Goal: Book appointment/travel/reservation

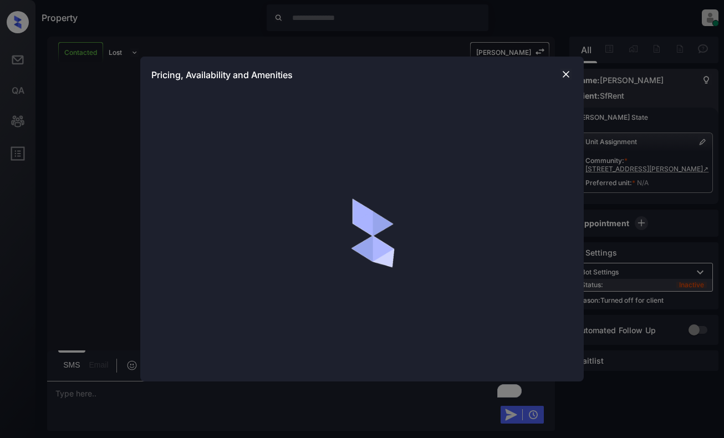
scroll to position [2071, 0]
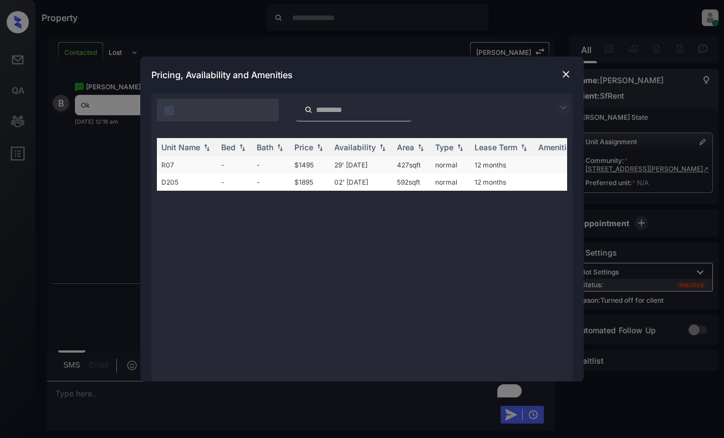
click at [266, 165] on td "-" at bounding box center [271, 164] width 38 height 17
click at [267, 165] on td "-" at bounding box center [271, 164] width 38 height 17
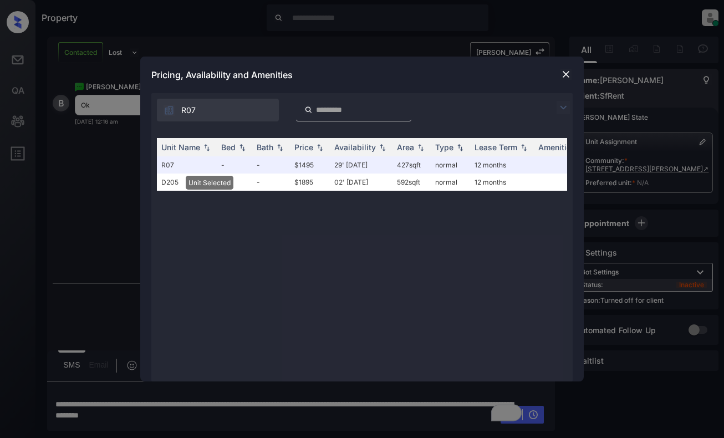
click at [569, 74] on img at bounding box center [566, 74] width 11 height 11
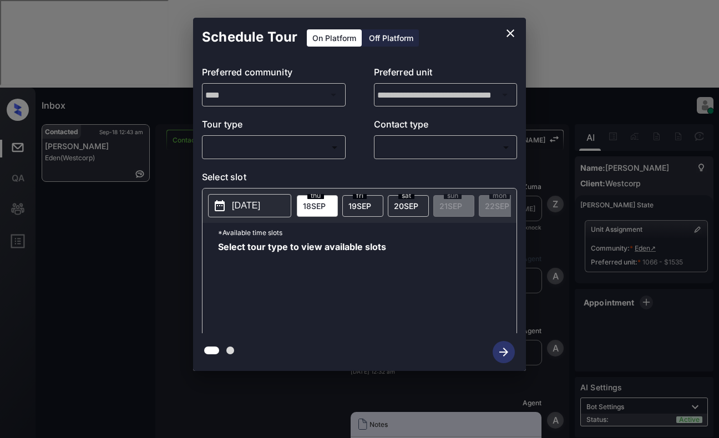
scroll to position [982, 0]
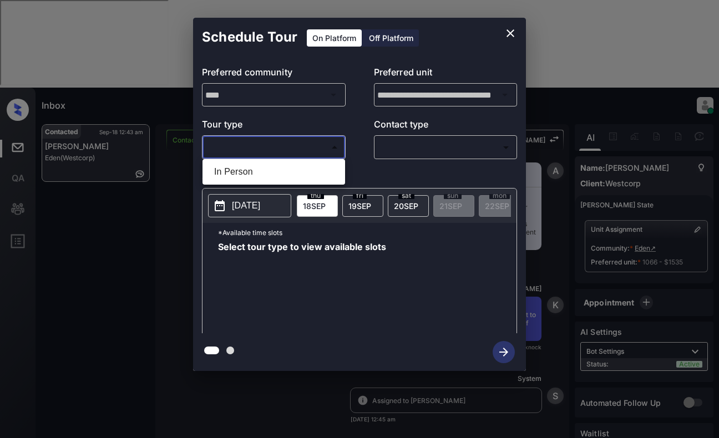
click at [264, 143] on body "Inbox Dominic Ceralde Online Set yourself offline Set yourself on break Profile…" at bounding box center [359, 219] width 719 height 438
click at [282, 163] on li "In Person" at bounding box center [273, 172] width 137 height 20
type input "********"
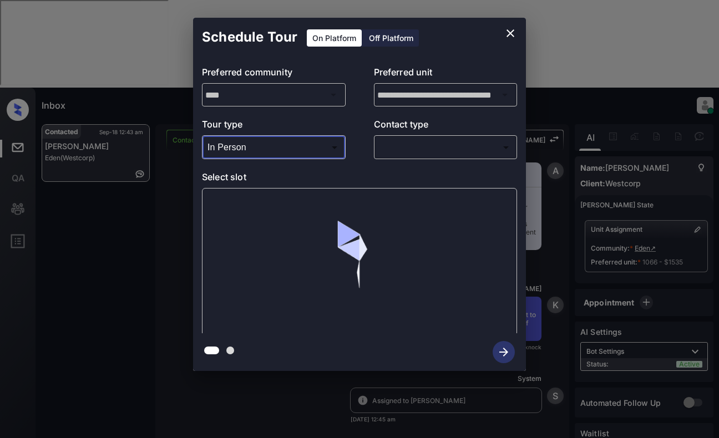
click at [405, 141] on body "Inbox Dominic Ceralde Online Set yourself offline Set yourself on break Profile…" at bounding box center [359, 219] width 719 height 438
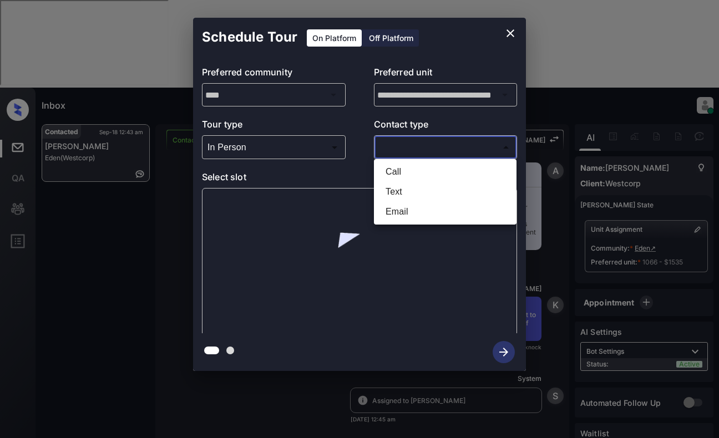
click at [415, 190] on li "Text" at bounding box center [444, 192] width 137 height 20
type input "****"
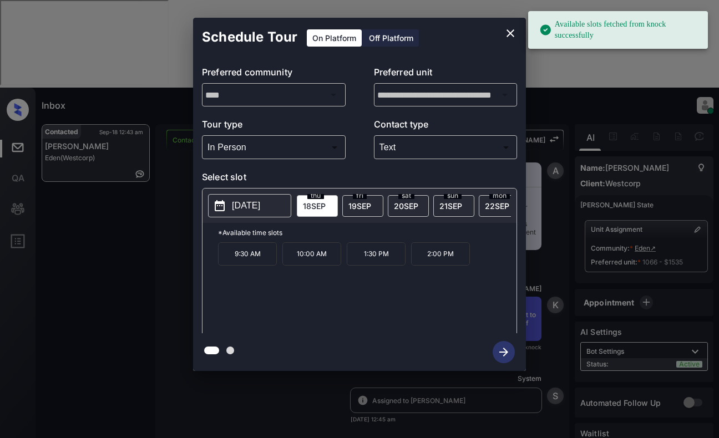
click at [245, 205] on p "2025-09-18" at bounding box center [246, 205] width 28 height 13
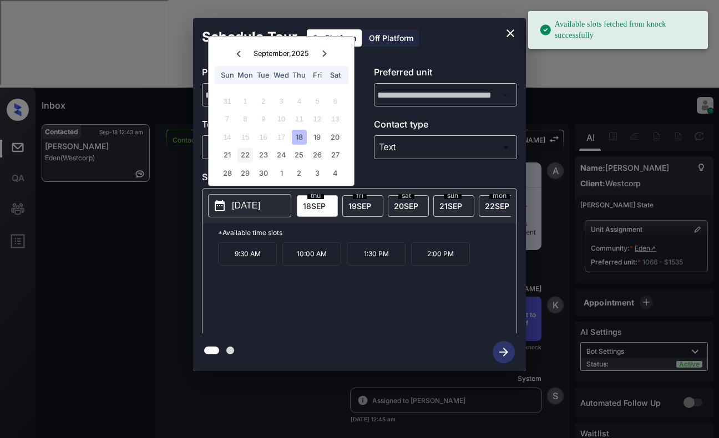
click at [248, 152] on div "22" at bounding box center [244, 154] width 15 height 15
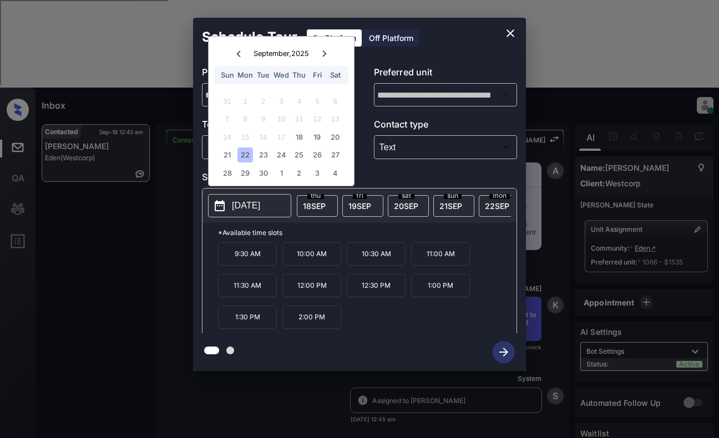
click at [507, 32] on icon "close" at bounding box center [509, 33] width 13 height 13
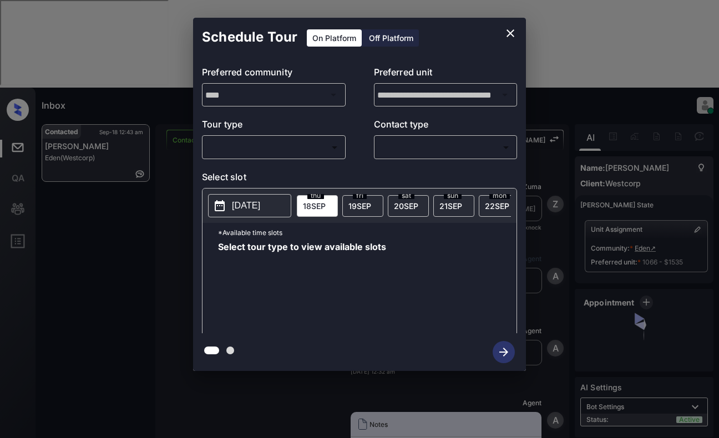
scroll to position [1057, 0]
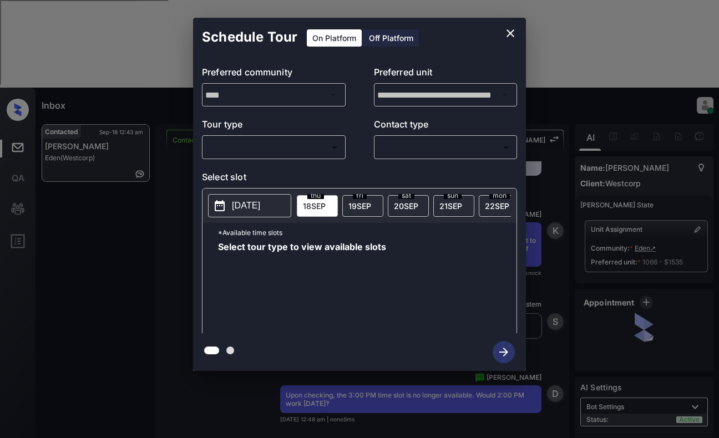
click at [266, 158] on div "​ ​" at bounding box center [274, 147] width 144 height 24
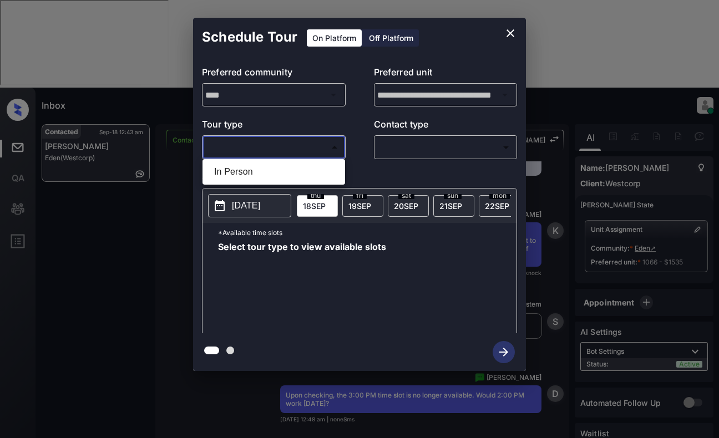
drag, startPoint x: 268, startPoint y: 156, endPoint x: 271, endPoint y: 150, distance: 7.2
click at [268, 155] on body "Inbox Dominic Ceralde Online Set yourself offline Set yourself on break Profile…" at bounding box center [359, 219] width 719 height 438
click at [272, 171] on li "In Person" at bounding box center [273, 172] width 137 height 20
type input "********"
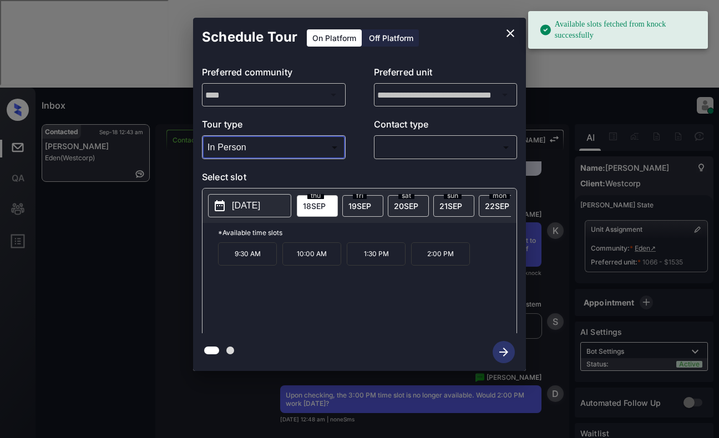
click at [225, 204] on icon at bounding box center [220, 205] width 10 height 11
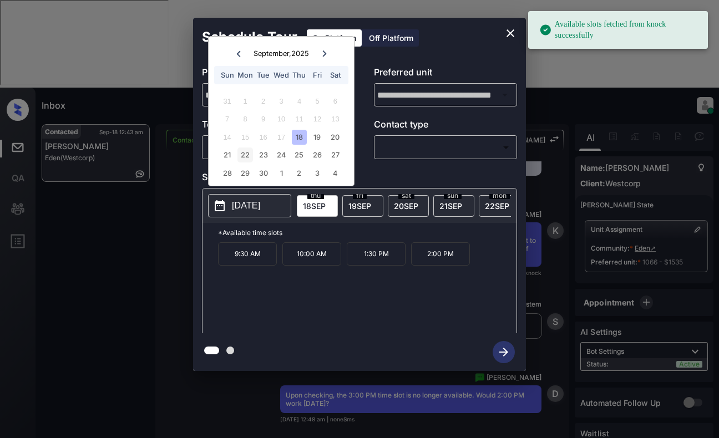
click at [246, 155] on div "22" at bounding box center [244, 154] width 15 height 15
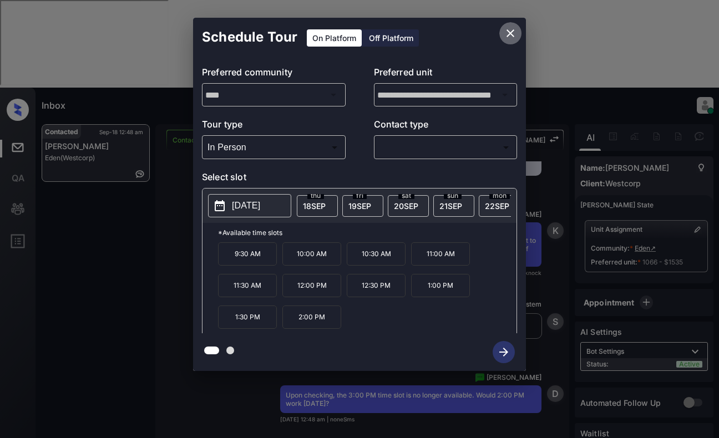
click at [510, 29] on icon "close" at bounding box center [509, 33] width 13 height 13
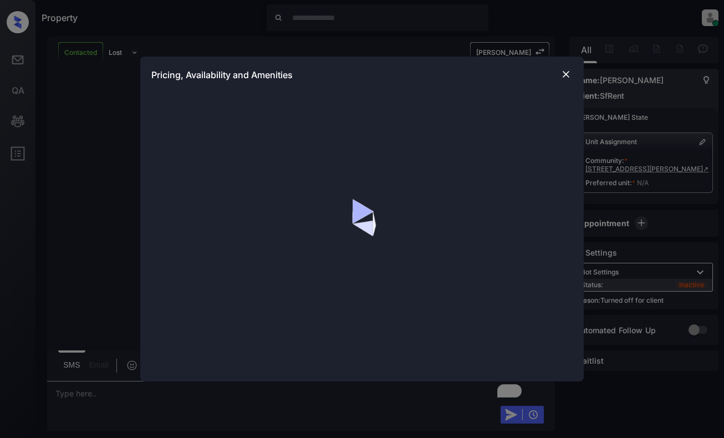
scroll to position [1348, 0]
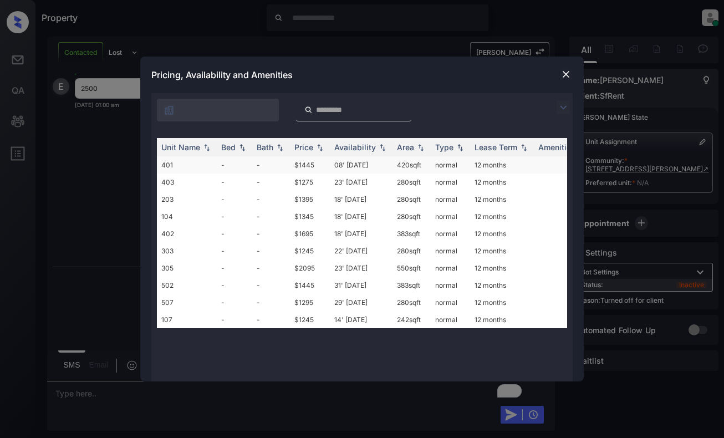
click at [340, 166] on td "08' [DATE]" at bounding box center [361, 164] width 63 height 17
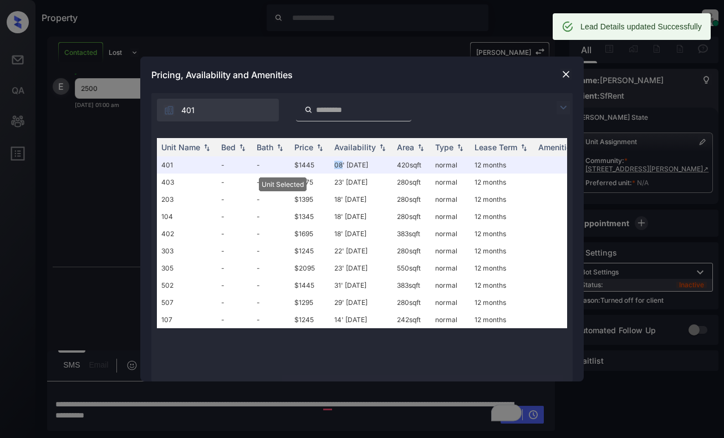
click at [562, 75] on img at bounding box center [566, 74] width 11 height 11
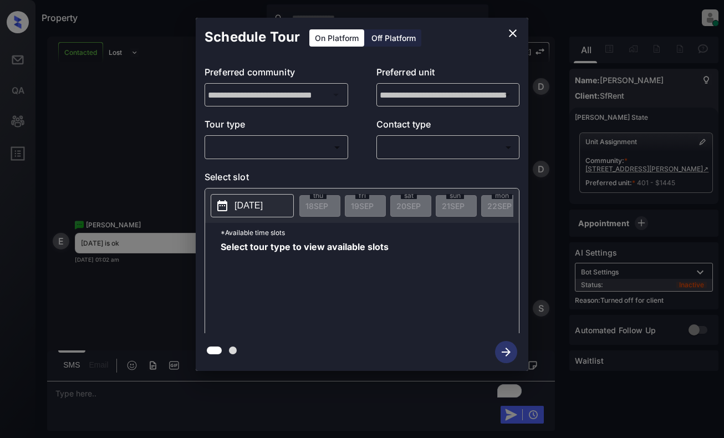
click at [394, 40] on div "Off Platform" at bounding box center [393, 37] width 55 height 17
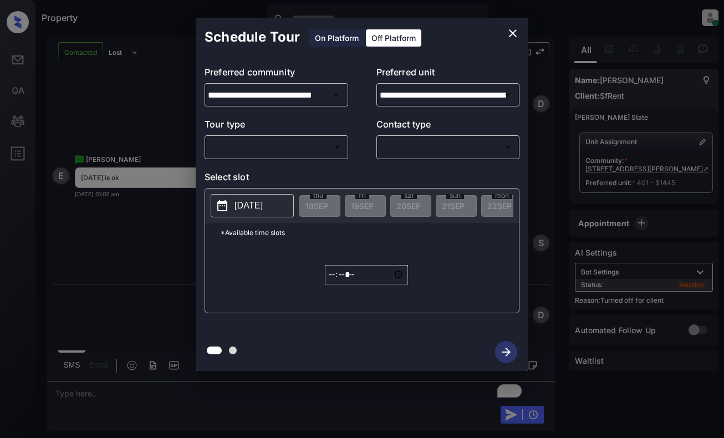
scroll to position [1626, 0]
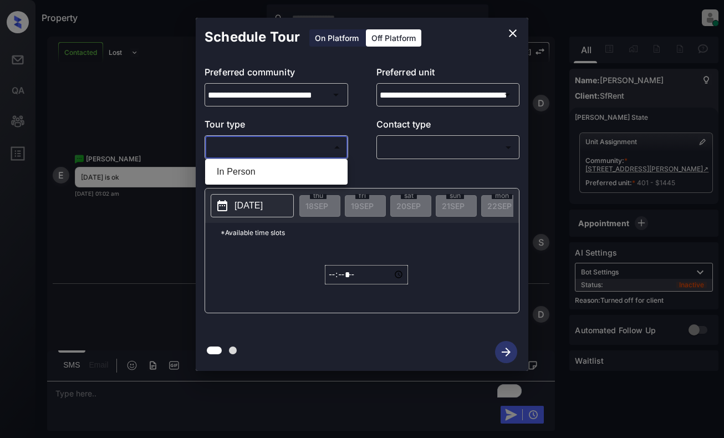
click at [317, 152] on body "Property [PERSON_NAME] Online Set yourself offline Set yourself on break Profil…" at bounding box center [362, 219] width 724 height 438
click at [319, 175] on li "In Person" at bounding box center [276, 172] width 137 height 20
type input "********"
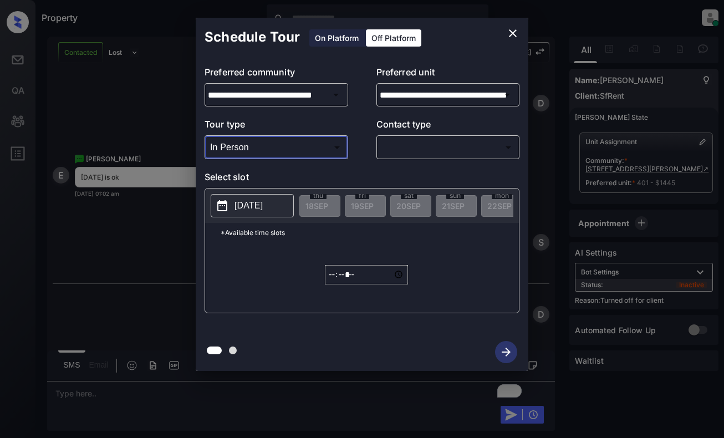
click at [436, 147] on body "Property [PERSON_NAME] Online Set yourself offline Set yourself on break Profil…" at bounding box center [362, 219] width 724 height 438
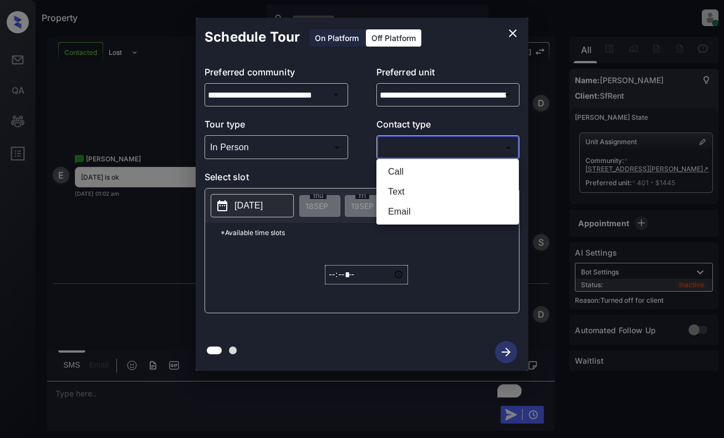
click at [434, 192] on li "Text" at bounding box center [447, 192] width 137 height 20
type input "****"
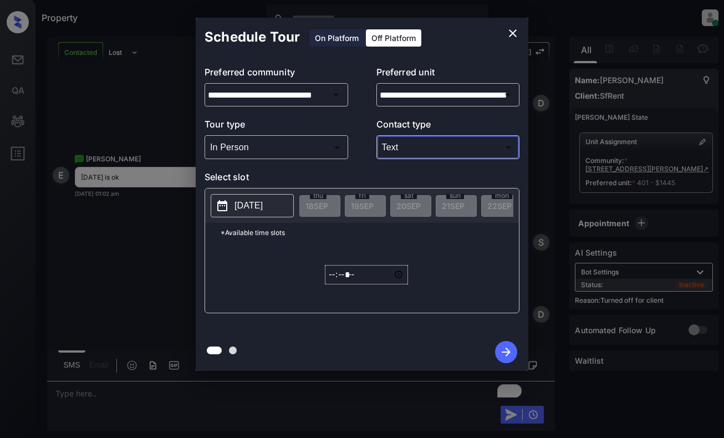
click at [333, 281] on input "*****" at bounding box center [366, 274] width 83 height 19
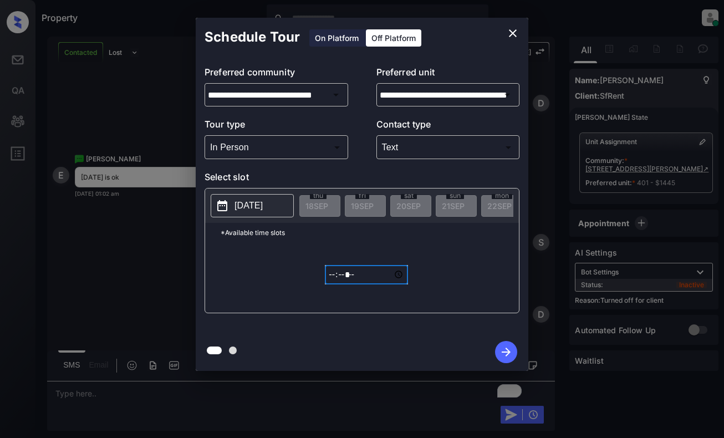
type input "*****"
click at [506, 348] on icon "button" at bounding box center [506, 352] width 9 height 9
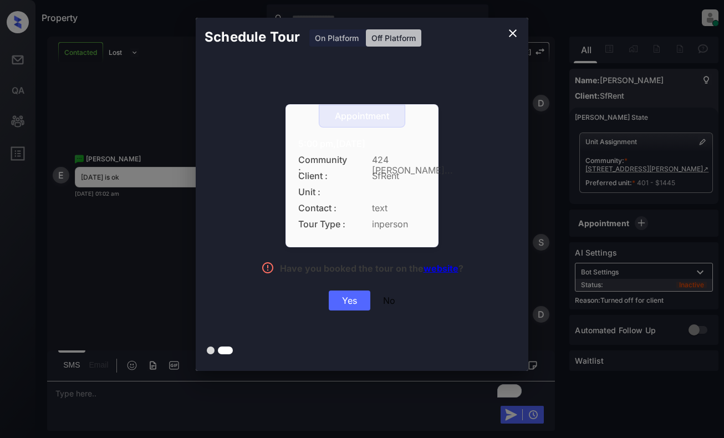
click at [355, 298] on div "Yes" at bounding box center [350, 301] width 42 height 20
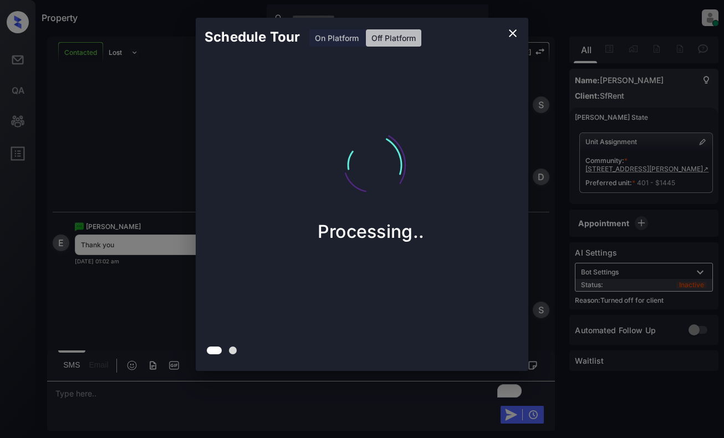
scroll to position [1765, 0]
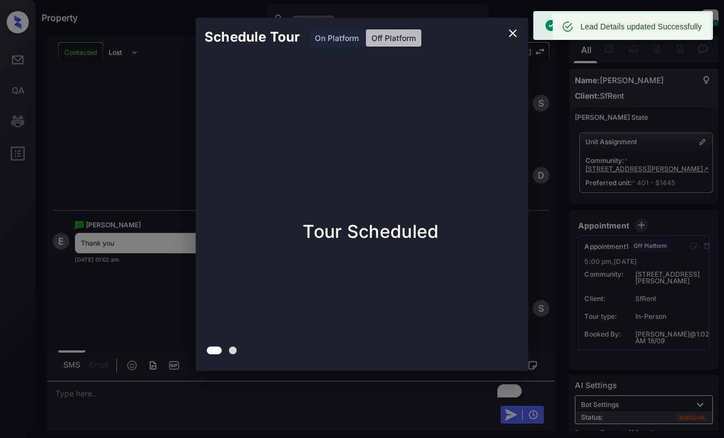
click at [151, 135] on div "Schedule Tour On Platform Off Platform Tour Scheduled" at bounding box center [362, 194] width 724 height 389
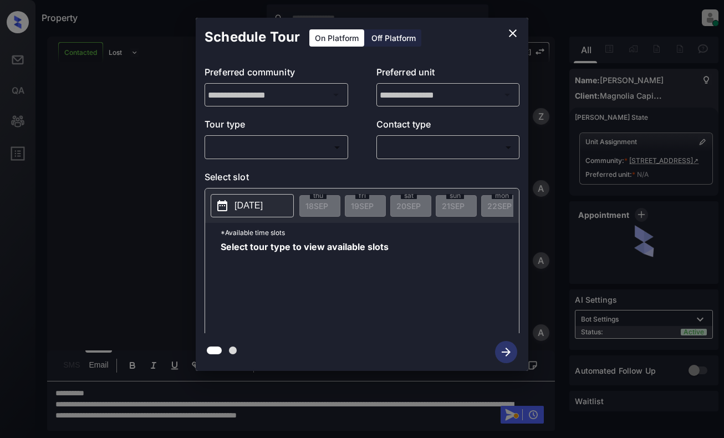
scroll to position [1243, 0]
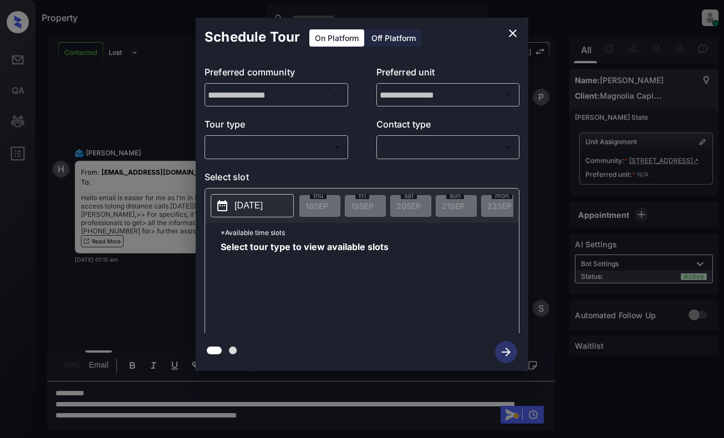
click at [322, 149] on body "Property Dominic Ceralde Online Set yourself offline Set yourself on break Prof…" at bounding box center [362, 219] width 724 height 438
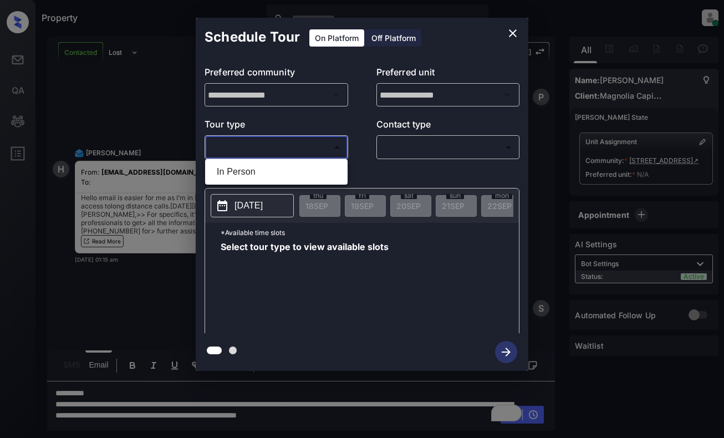
click at [511, 32] on div at bounding box center [362, 219] width 724 height 438
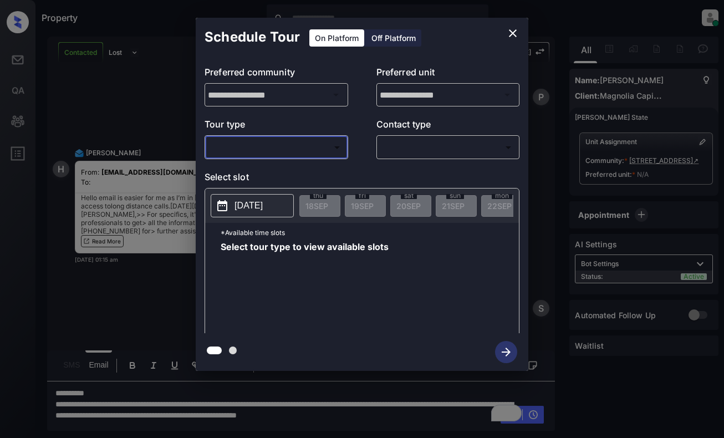
click at [515, 31] on icon "close" at bounding box center [513, 33] width 8 height 8
